Goal: Communication & Community: Answer question/provide support

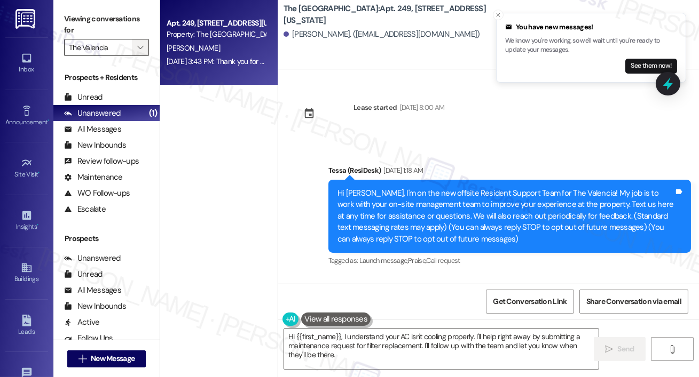
click at [143, 51] on span "" at bounding box center [140, 47] width 10 height 17
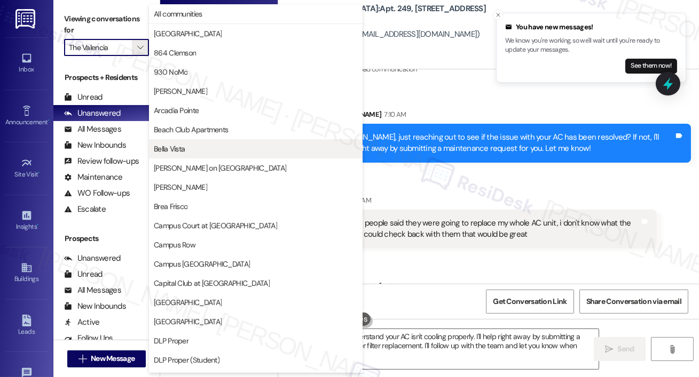
click at [172, 146] on span "Bella Vista" at bounding box center [169, 149] width 31 height 11
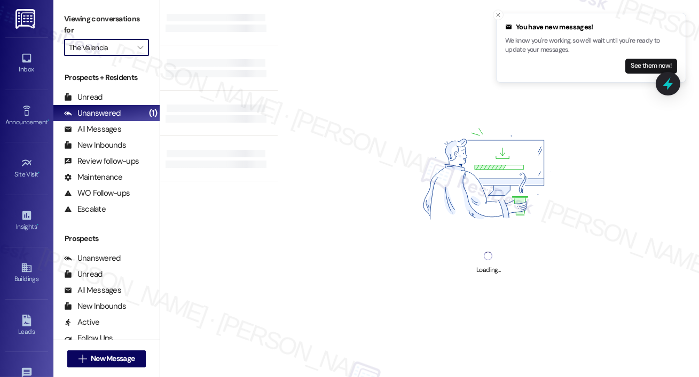
type input "Bella Vista"
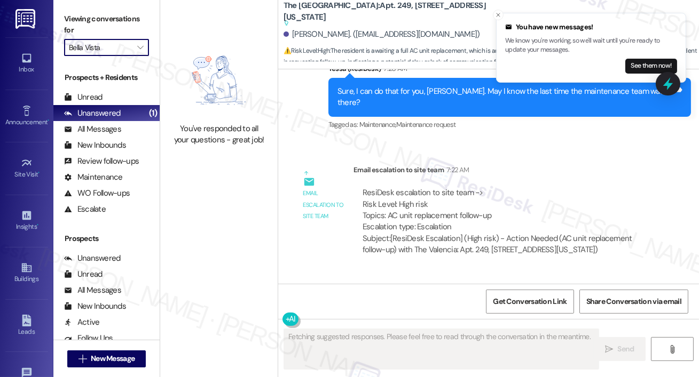
scroll to position [896, 0]
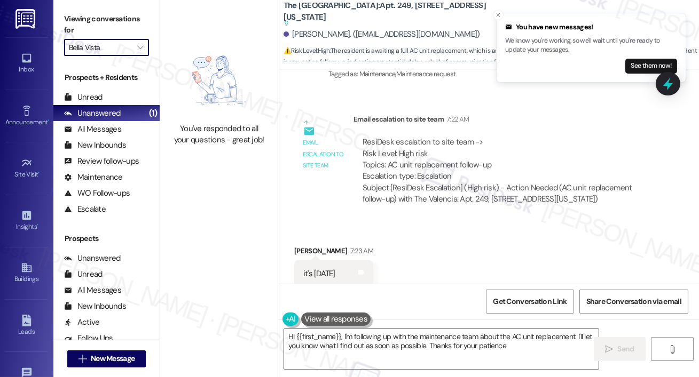
type textarea "Hi {{first_name}}, I'm following up with the maintenance team about the AC unit…"
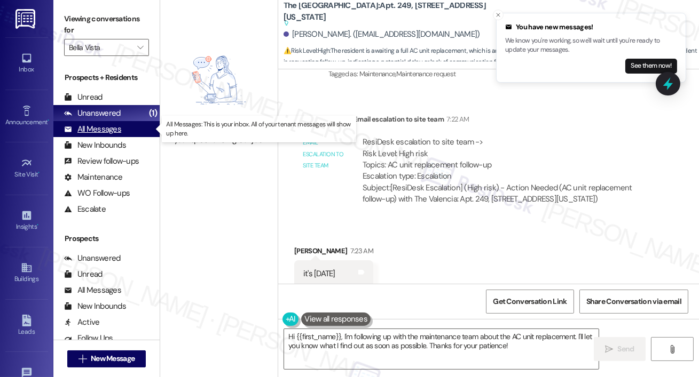
click at [101, 131] on div "All Messages" at bounding box center [92, 129] width 57 height 11
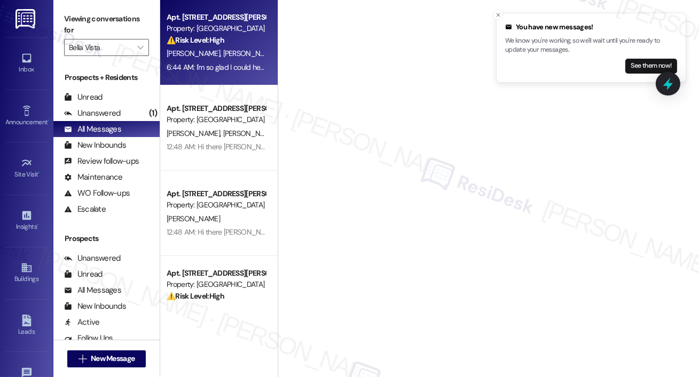
click at [211, 31] on div "Property: [GEOGRAPHIC_DATA]" at bounding box center [216, 28] width 99 height 11
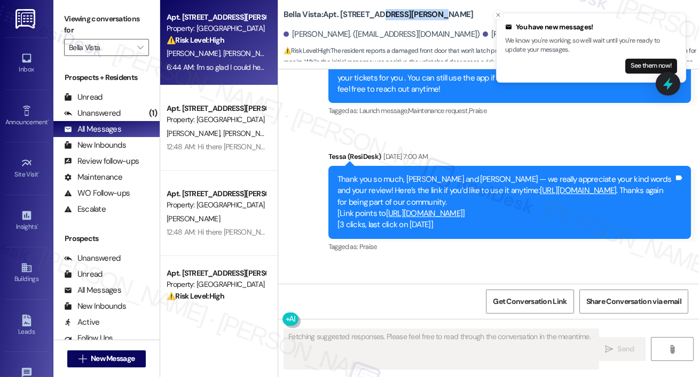
scroll to position [2484, 0]
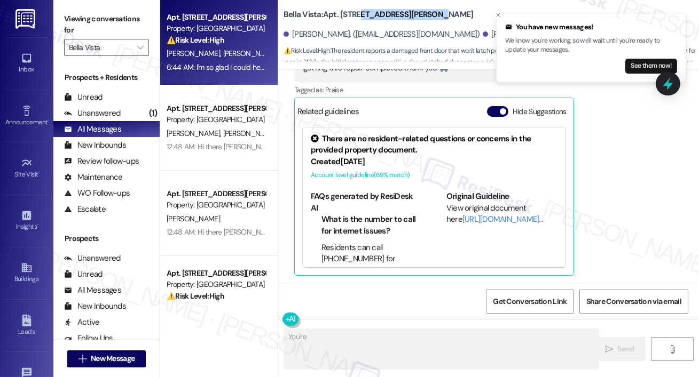
drag, startPoint x: 380, startPoint y: 14, endPoint x: 354, endPoint y: 19, distance: 26.1
click at [354, 19] on div "Bella Vista: Apt. 710, [STREET_ADDRESS][PERSON_NAME]" at bounding box center [390, 14] width 214 height 13
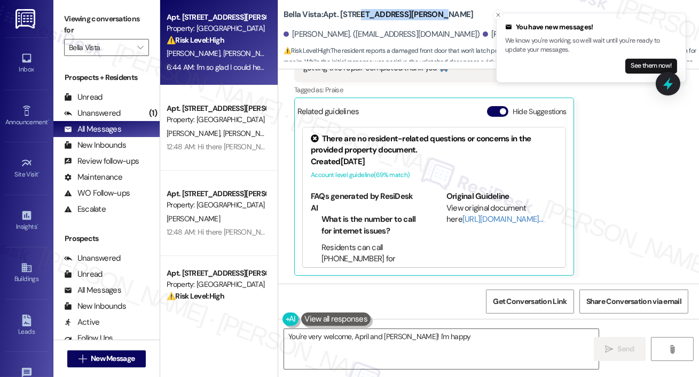
copy b "[STREET_ADDRESS][PERSON_NAME]"
type textarea "You're very welcome, April and [PERSON_NAME]! I'm happy I could help. Please do…"
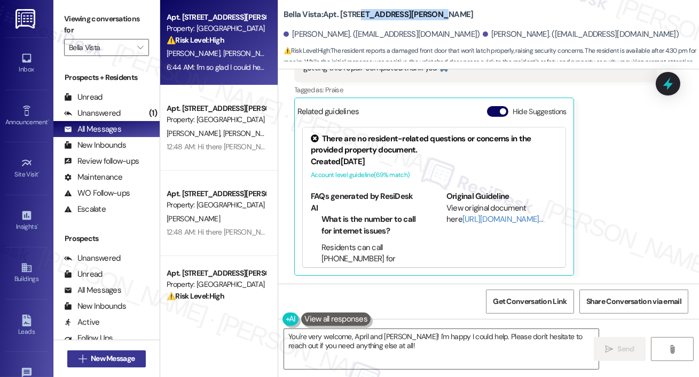
click at [121, 355] on span "New Message" at bounding box center [113, 358] width 44 height 11
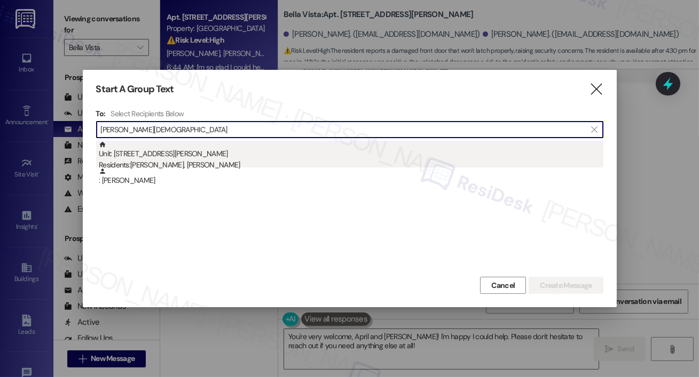
type input "[PERSON_NAME][DEMOGRAPHIC_DATA]"
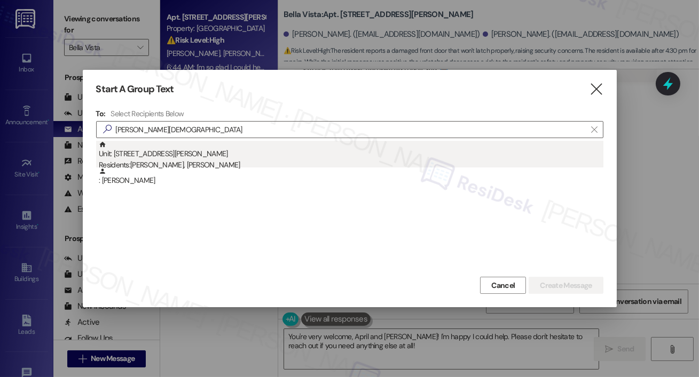
click at [152, 147] on div "Unit: [STREET_ADDRESS][PERSON_NAME] Residents: [PERSON_NAME], [PERSON_NAME]" at bounding box center [351, 156] width 504 height 30
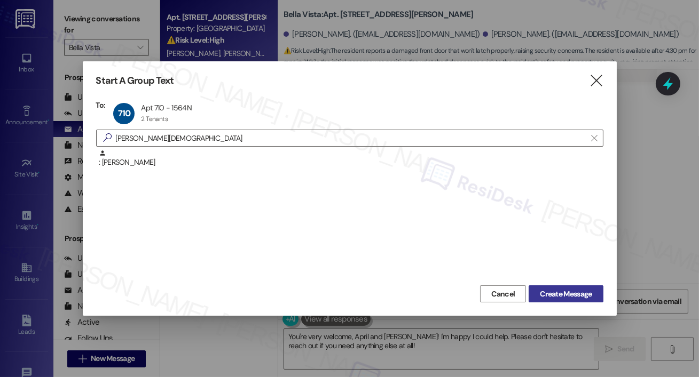
click at [549, 287] on button "Create Message" at bounding box center [565, 294] width 74 height 17
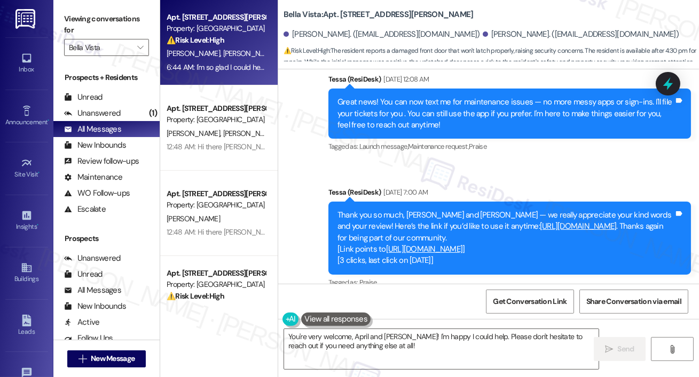
scroll to position [1490, 0]
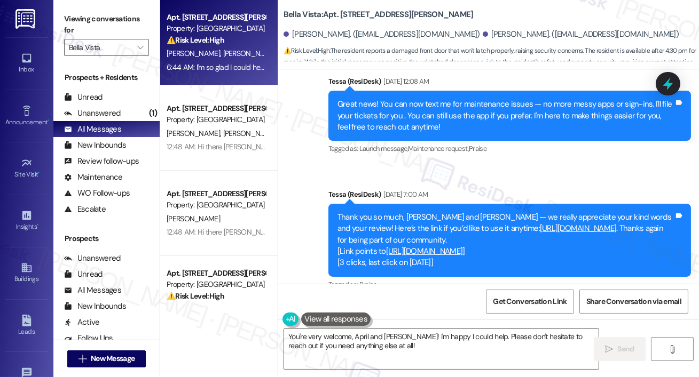
click at [366, 16] on b "Bella Vista: Apt. 710, [STREET_ADDRESS][PERSON_NAME]" at bounding box center [378, 14] width 190 height 11
copy div "Bella Vista: Apt. 710, [STREET_ADDRESS][PERSON_NAME]"
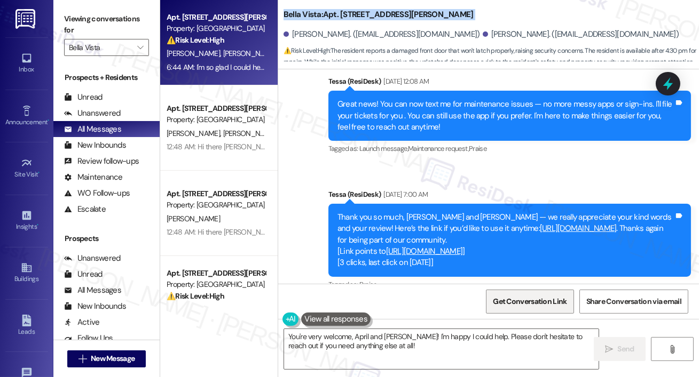
click at [492, 297] on span "Get Conversation Link" at bounding box center [530, 301] width 78 height 11
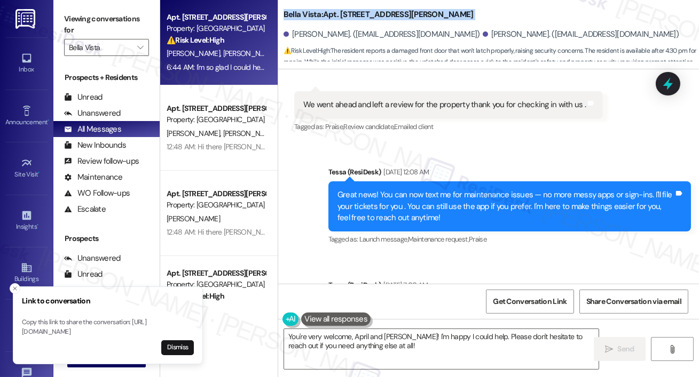
scroll to position [1404, 0]
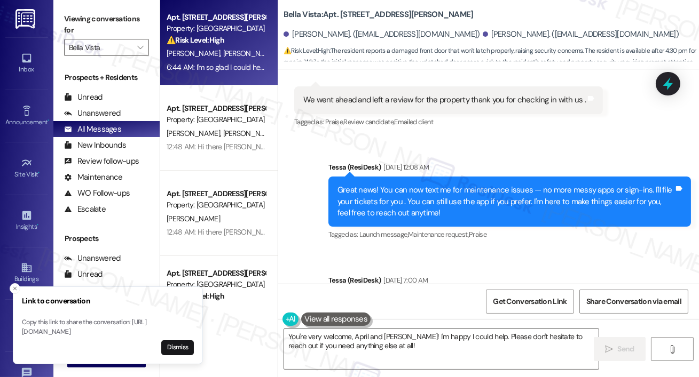
click at [562, 99] on div "We went ahead and left a review for the property thank you for checking in with…" at bounding box center [444, 99] width 282 height 11
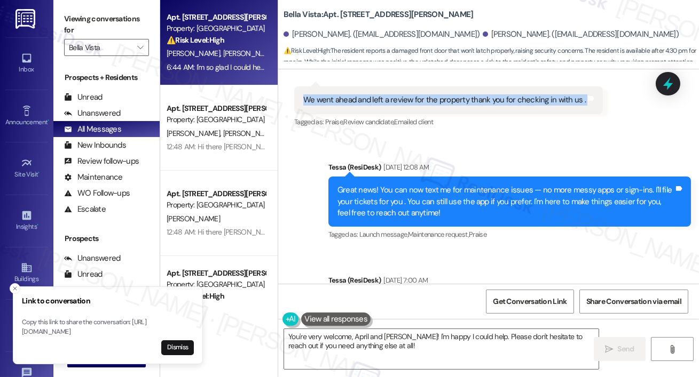
click at [562, 99] on div "We went ahead and left a review for the property thank you for checking in with…" at bounding box center [444, 99] width 282 height 11
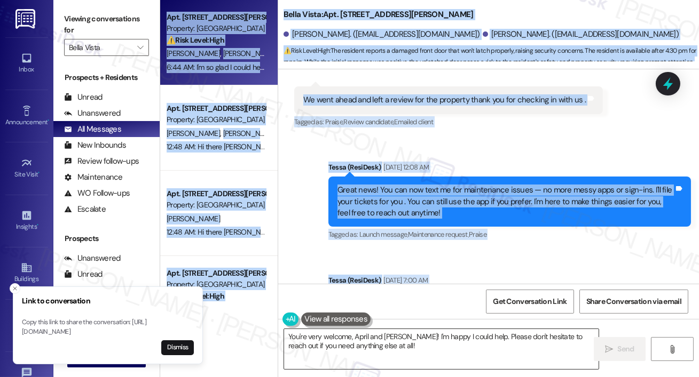
drag, startPoint x: 276, startPoint y: 347, endPoint x: 476, endPoint y: 343, distance: 199.7
click at [476, 343] on div "Apt. 710, [STREET_ADDRESS][PERSON_NAME] Property: Bella Vista ⚠️ Risk Level: Hi…" at bounding box center [429, 188] width 539 height 377
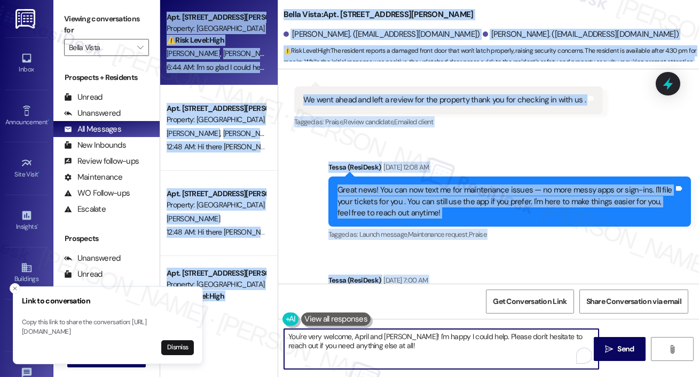
drag, startPoint x: 476, startPoint y: 343, endPoint x: 377, endPoint y: 342, distance: 99.3
click at [320, 335] on textarea "You're very welcome, April and [PERSON_NAME]! I'm happy I could help. Please do…" at bounding box center [441, 349] width 314 height 40
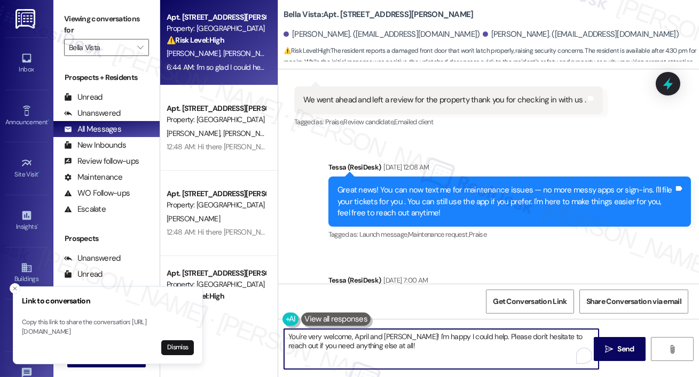
click at [430, 355] on textarea "You're very welcome, April and [PERSON_NAME]! I'm happy I could help. Please do…" at bounding box center [441, 349] width 314 height 40
drag, startPoint x: 430, startPoint y: 355, endPoint x: 286, endPoint y: 331, distance: 146.0
click at [286, 331] on textarea "You're very welcome, April and [PERSON_NAME]! I'm happy I could help. Please do…" at bounding box center [441, 349] width 314 height 40
click at [481, 353] on textarea "You're very welcome, April and [PERSON_NAME]! I'm happy I could help. Please do…" at bounding box center [441, 349] width 314 height 40
drag, startPoint x: 481, startPoint y: 353, endPoint x: 290, endPoint y: 334, distance: 192.6
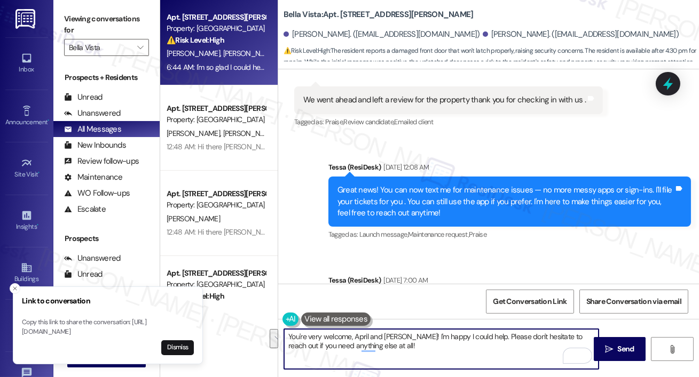
click at [290, 334] on textarea "You're very welcome, April and [PERSON_NAME]! I'm happy I could help. Please do…" at bounding box center [441, 349] width 314 height 40
click at [138, 50] on icon "" at bounding box center [140, 47] width 6 height 9
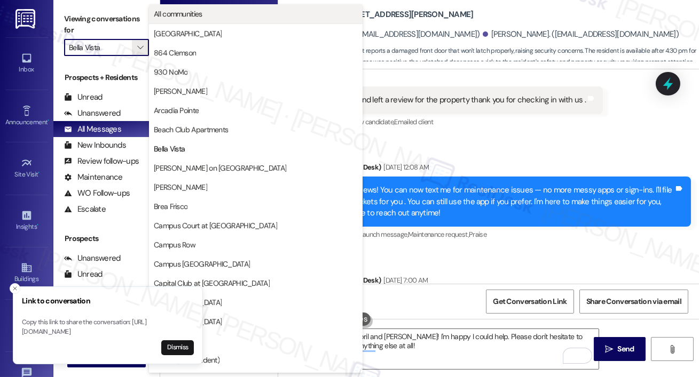
click at [175, 13] on span "All communities" at bounding box center [178, 14] width 49 height 11
